Goal: Transaction & Acquisition: Purchase product/service

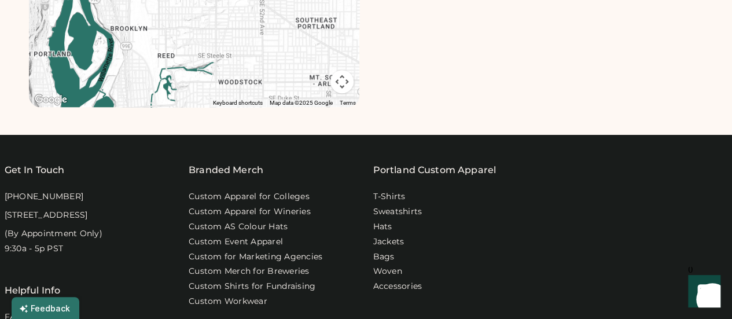
scroll to position [405, 0]
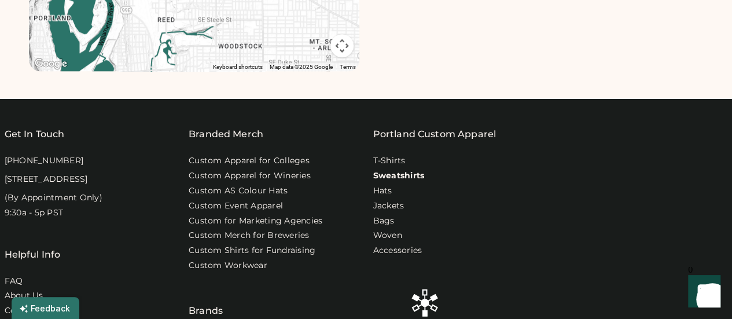
click at [401, 175] on link "Sweatshirts" at bounding box center [398, 176] width 51 height 12
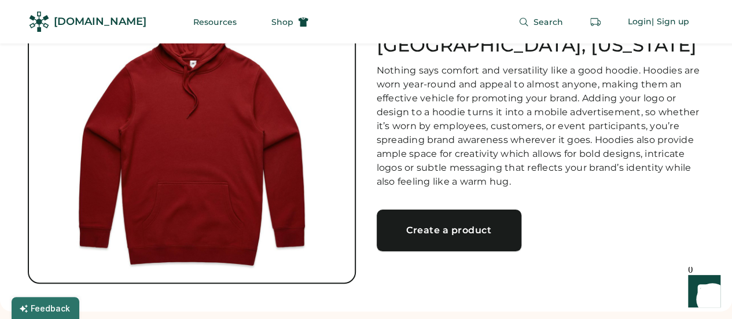
scroll to position [231, 0]
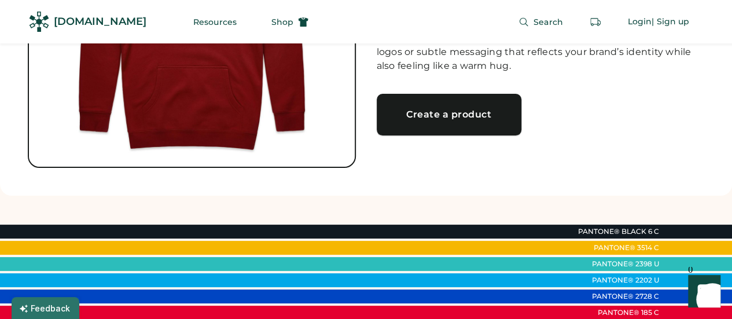
click at [436, 110] on div "Create a product" at bounding box center [448, 114] width 117 height 9
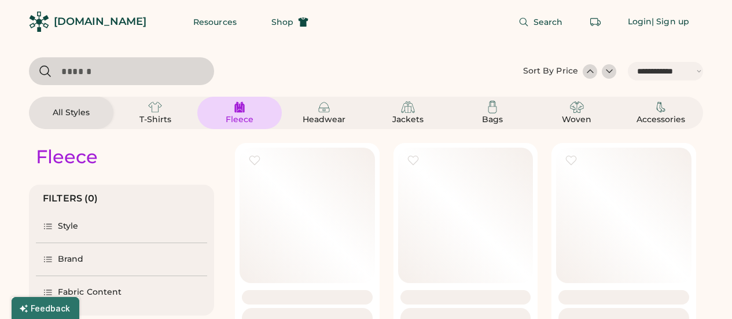
select select "*****"
select select "*"
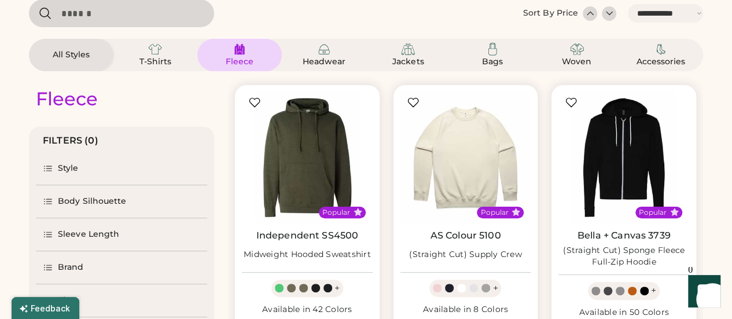
select select "*****"
select select "*"
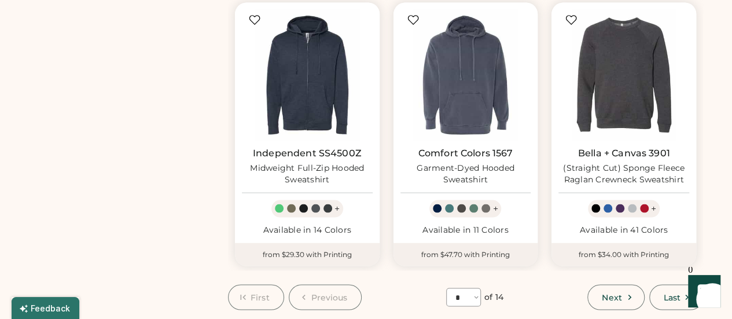
scroll to position [983, 0]
click at [625, 58] on img at bounding box center [623, 74] width 131 height 131
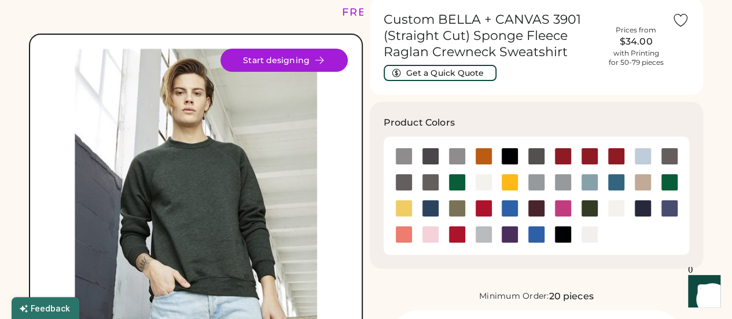
scroll to position [116, 0]
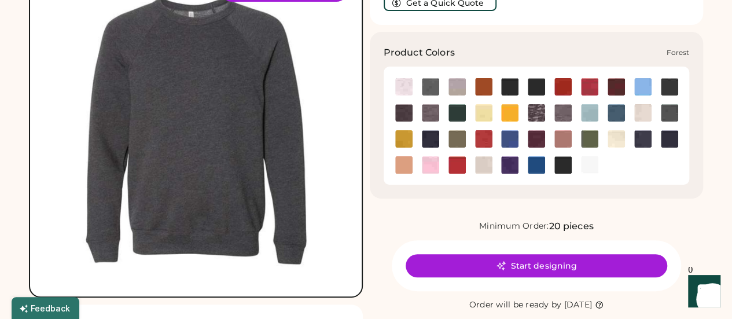
click at [456, 113] on img at bounding box center [456, 112] width 17 height 17
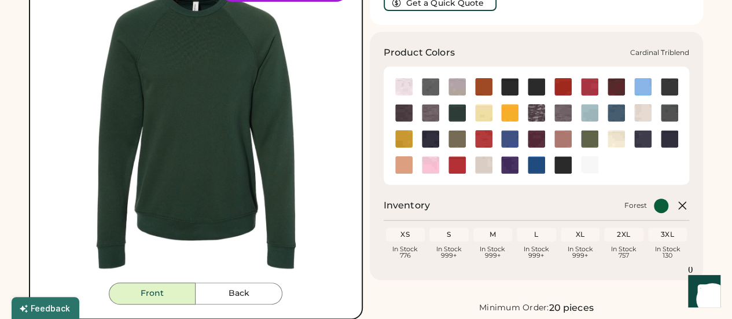
click at [618, 85] on img at bounding box center [615, 86] width 17 height 17
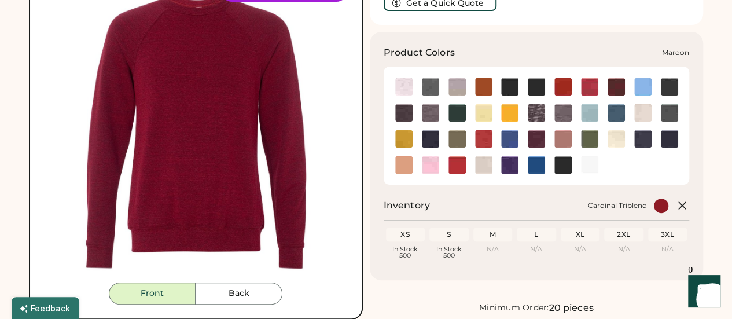
click at [532, 139] on img at bounding box center [536, 138] width 17 height 17
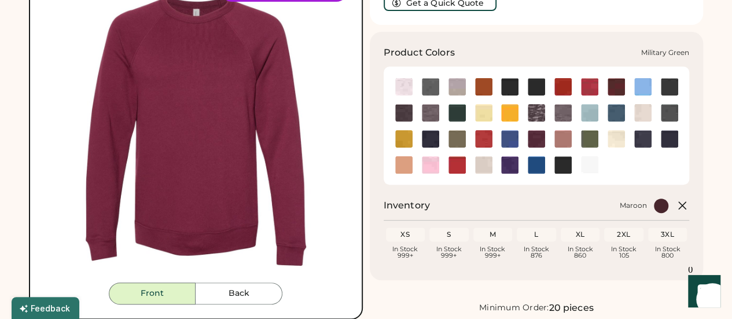
click at [583, 139] on img at bounding box center [589, 138] width 17 height 17
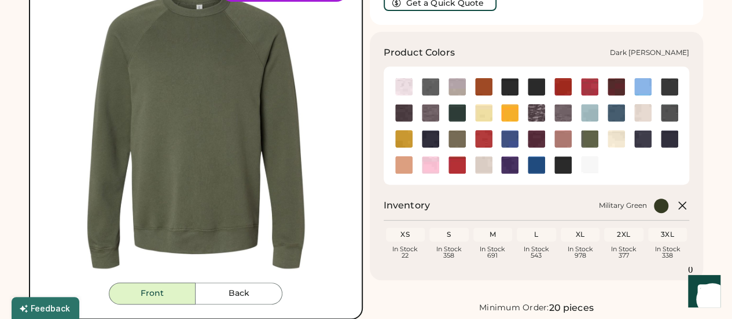
click at [404, 116] on img at bounding box center [403, 112] width 17 height 17
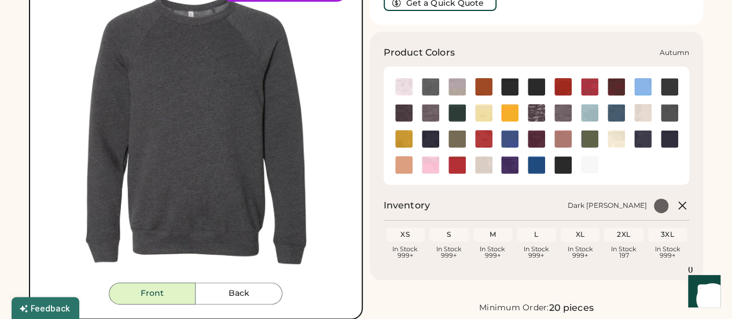
click at [482, 87] on img at bounding box center [483, 86] width 17 height 17
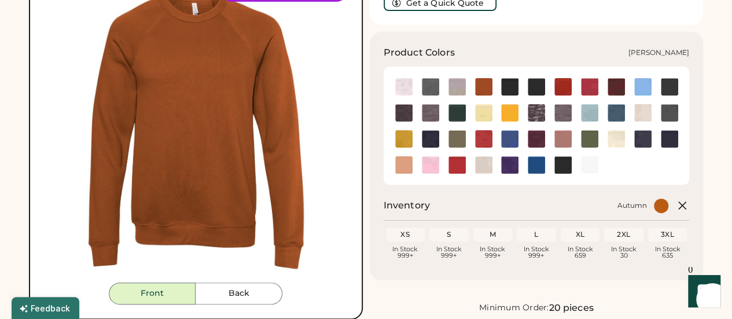
click at [406, 137] on img at bounding box center [403, 138] width 17 height 17
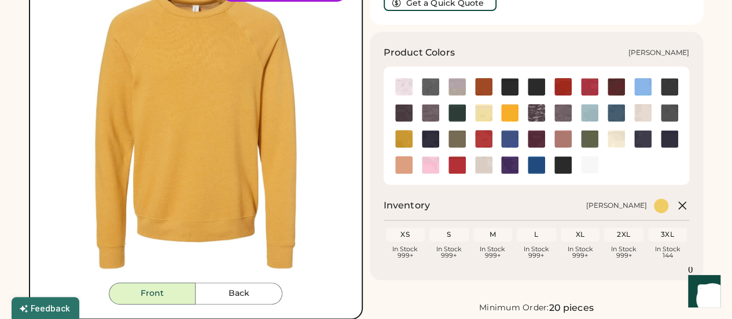
click at [457, 138] on img at bounding box center [456, 138] width 17 height 17
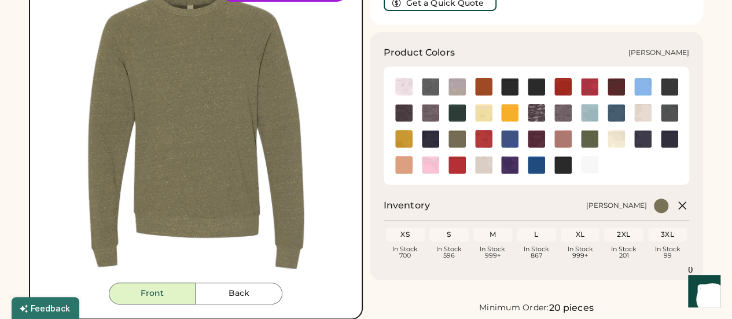
click at [663, 113] on img at bounding box center [669, 112] width 17 height 17
